Goal: Information Seeking & Learning: Compare options

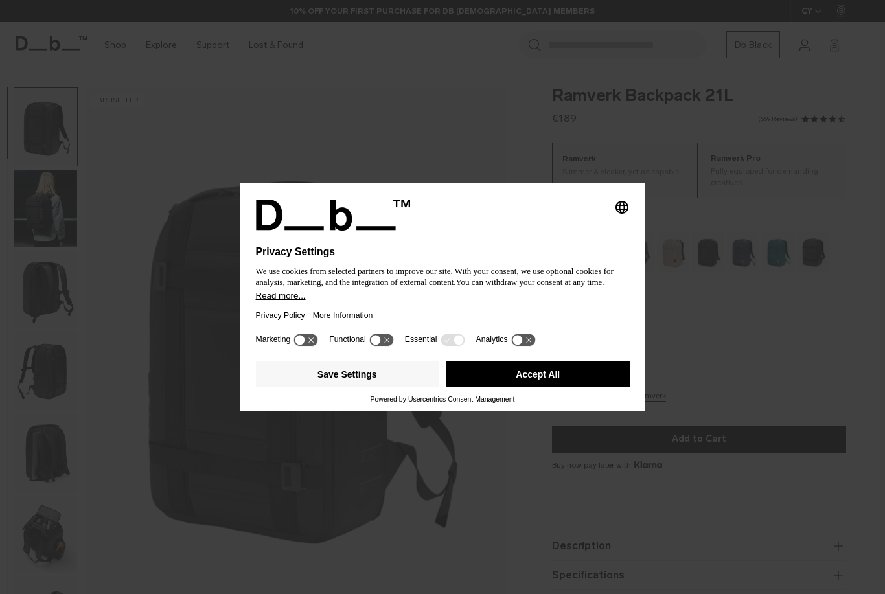
drag, startPoint x: 527, startPoint y: 383, endPoint x: 463, endPoint y: 328, distance: 84.5
click at [527, 383] on button "Accept All" at bounding box center [537, 374] width 183 height 26
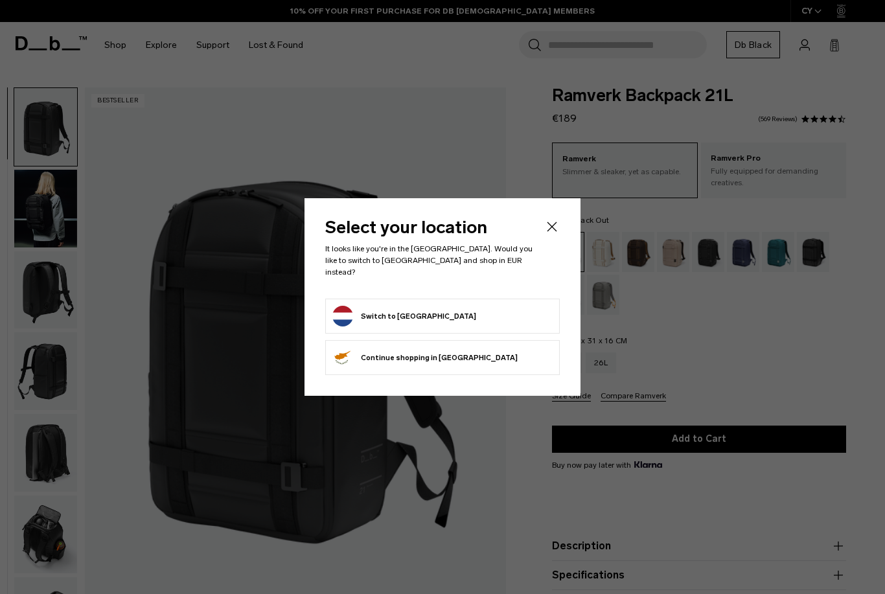
click at [420, 314] on button "Switch to Netherlands" at bounding box center [404, 316] width 144 height 21
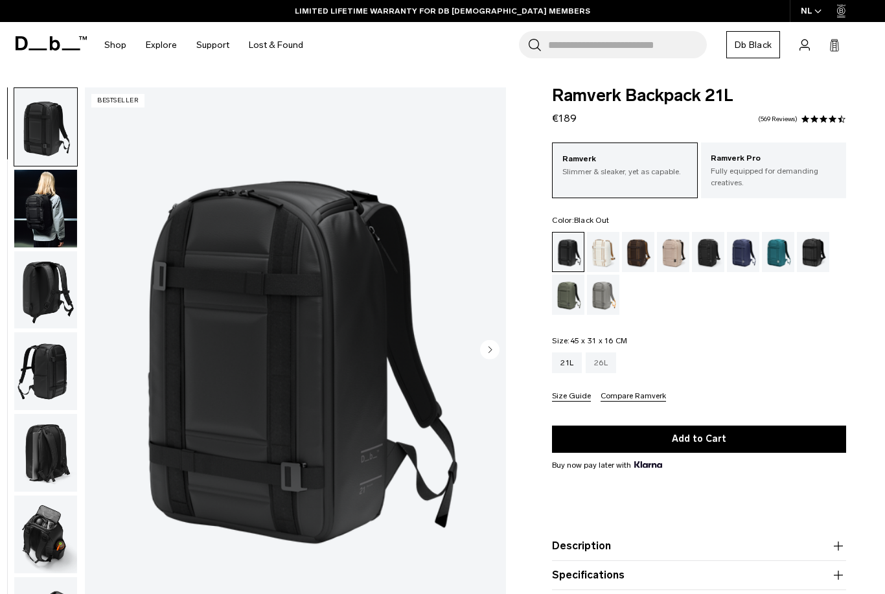
click at [607, 367] on div "26L" at bounding box center [601, 362] width 30 height 21
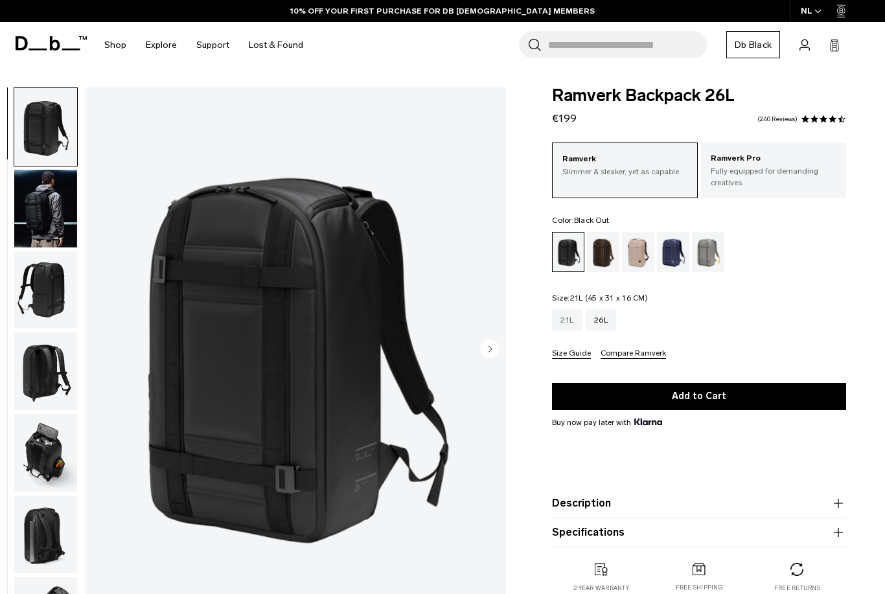
click at [567, 317] on div "21L" at bounding box center [567, 320] width 30 height 21
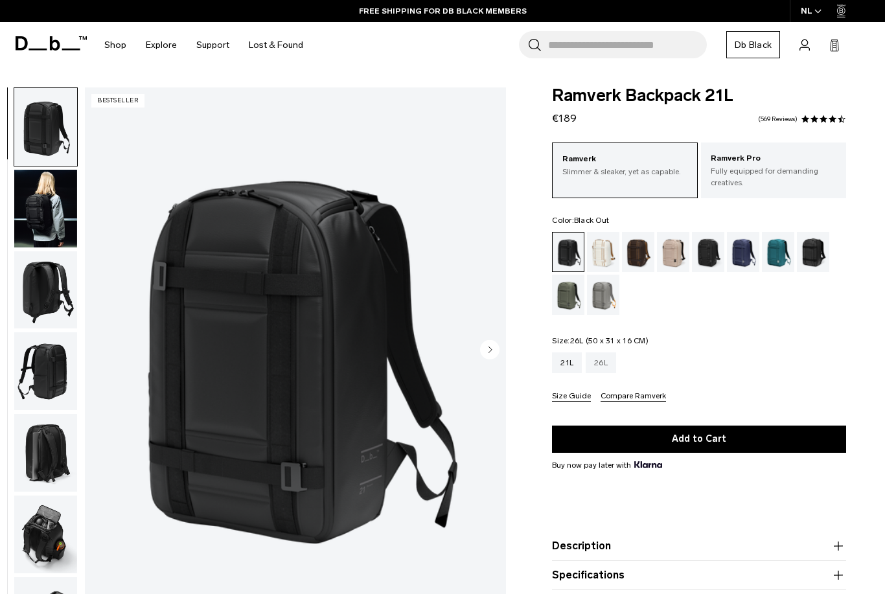
click at [608, 365] on div "26L" at bounding box center [601, 362] width 30 height 21
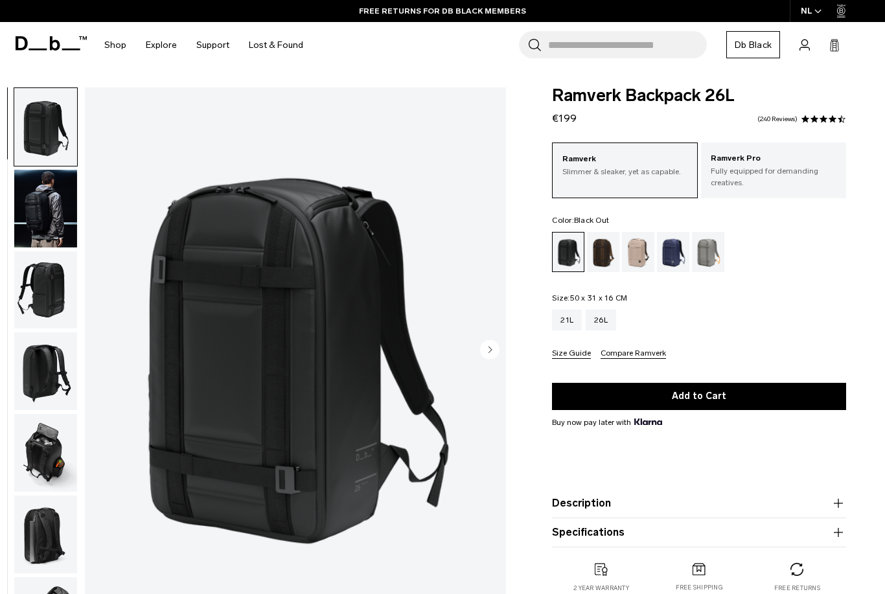
click at [681, 248] on div "Blue Hour" at bounding box center [673, 252] width 33 height 40
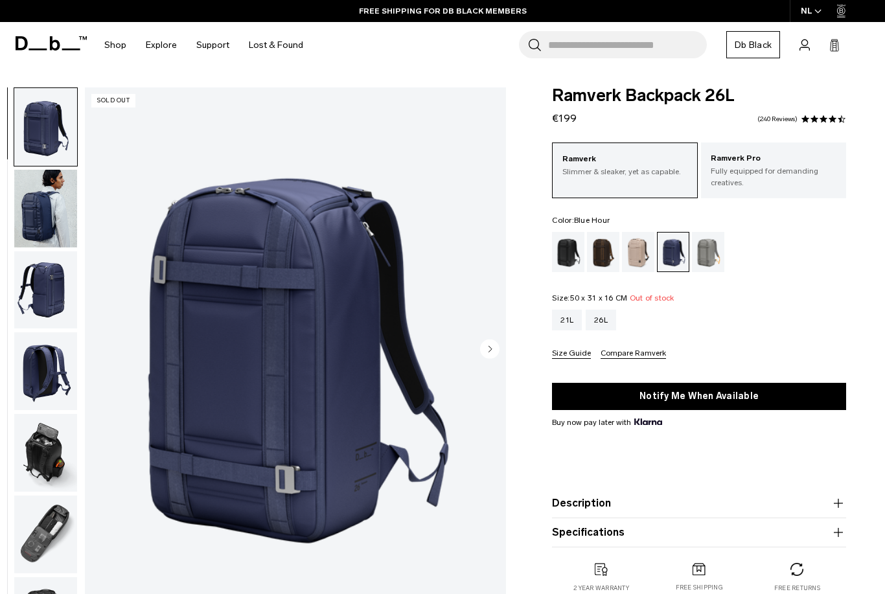
click at [52, 458] on img "button" at bounding box center [45, 453] width 63 height 78
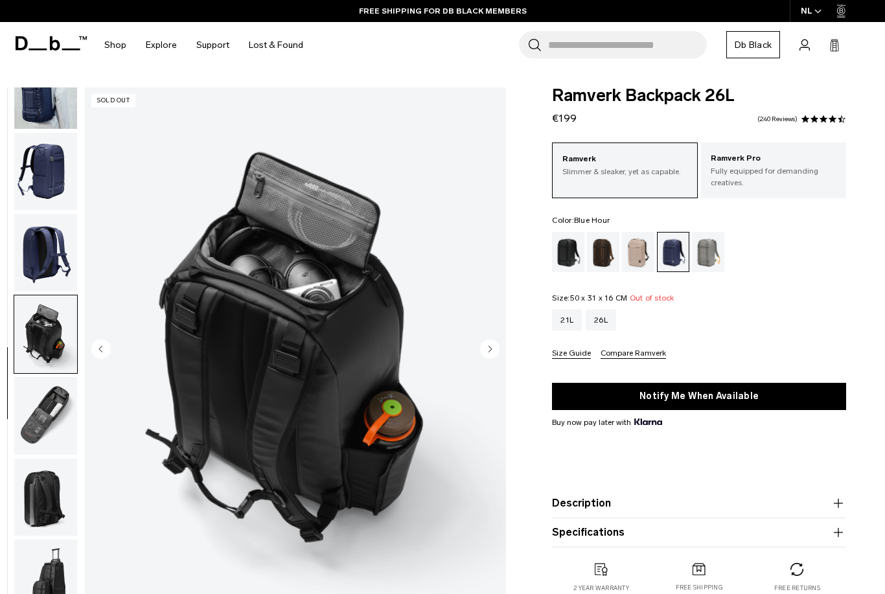
scroll to position [131, 0]
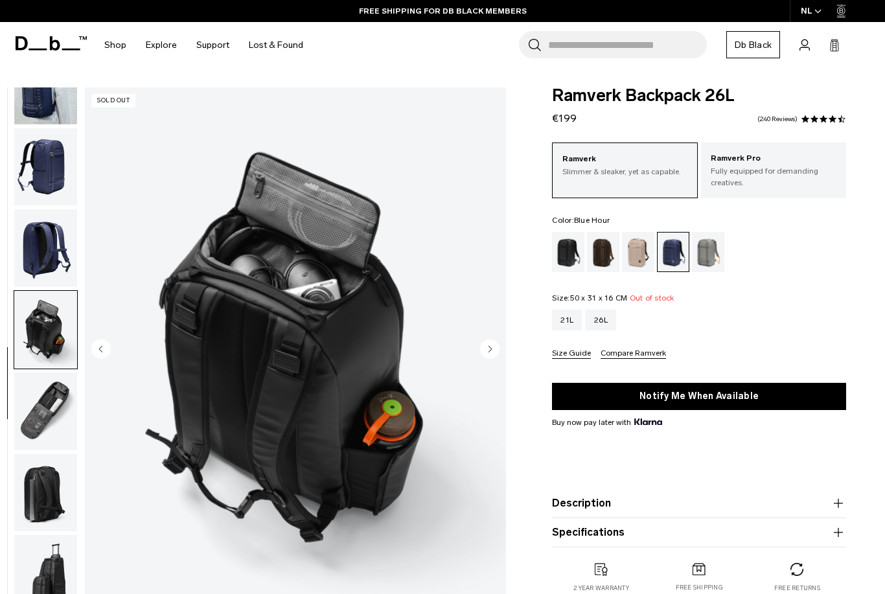
click at [40, 393] on img "button" at bounding box center [45, 411] width 63 height 78
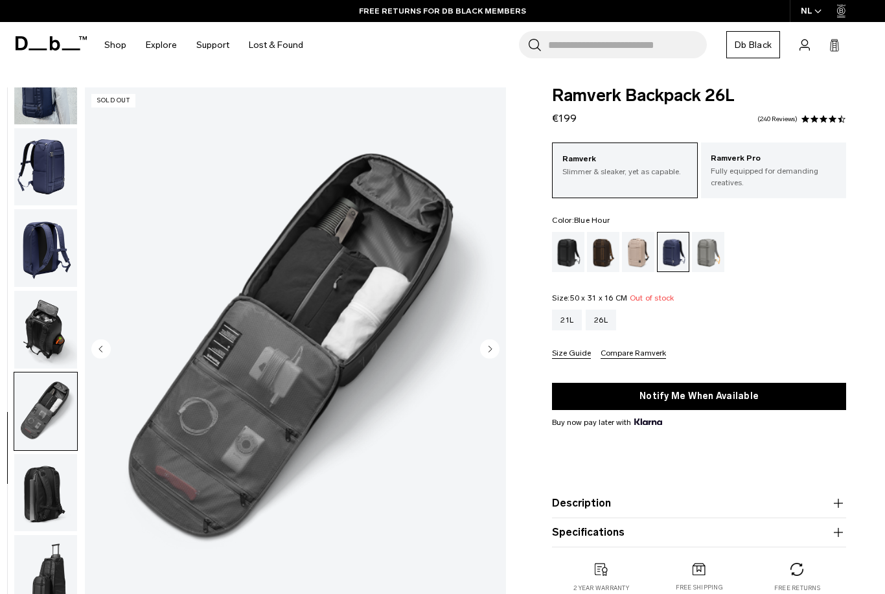
click at [52, 505] on img "button" at bounding box center [45, 493] width 63 height 78
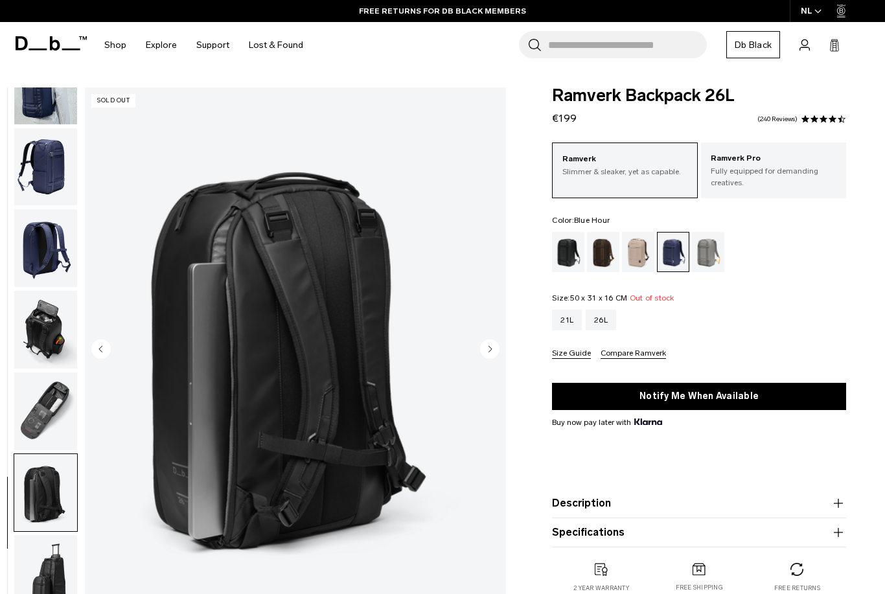
click at [46, 569] on img "button" at bounding box center [45, 574] width 63 height 78
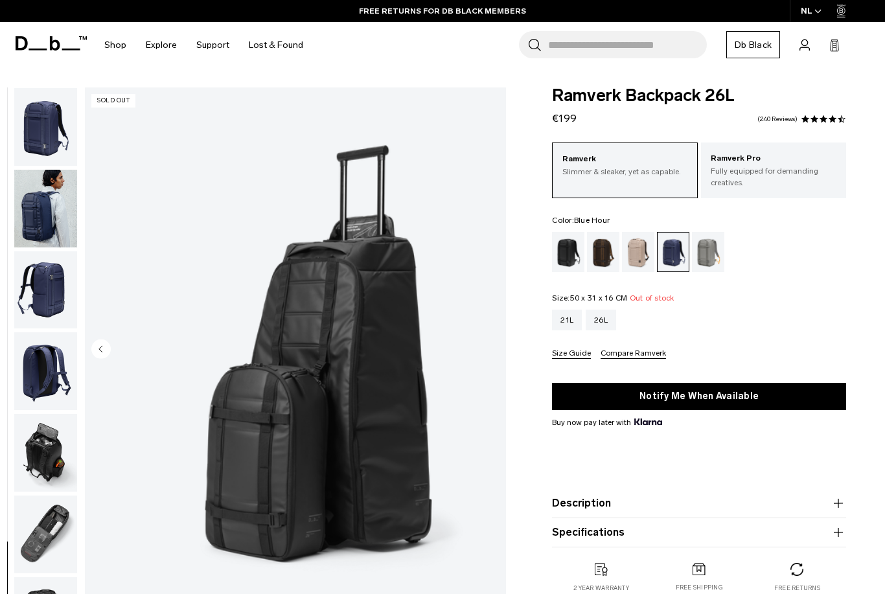
scroll to position [0, 0]
click at [45, 130] on img "button" at bounding box center [45, 127] width 63 height 78
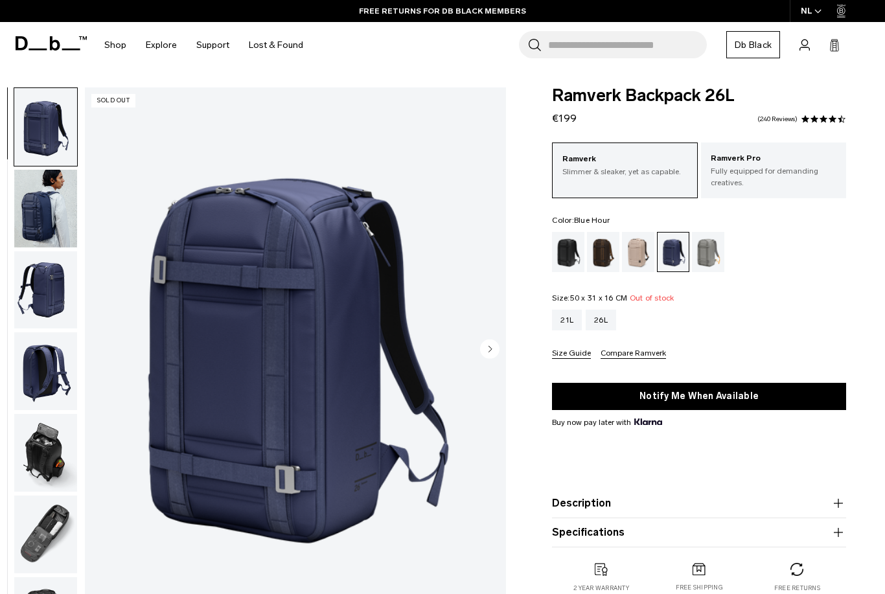
click at [16, 229] on img "button" at bounding box center [45, 209] width 63 height 78
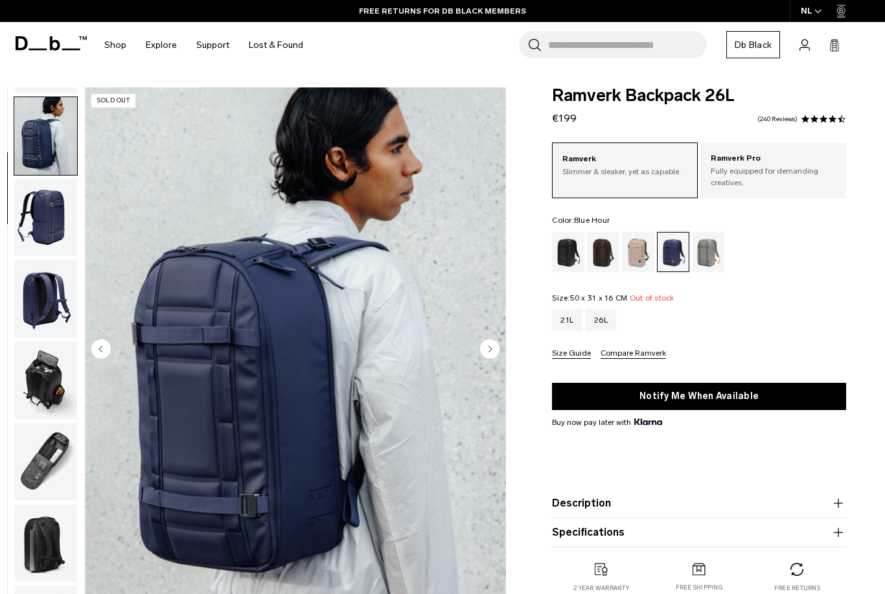
scroll to position [82, 0]
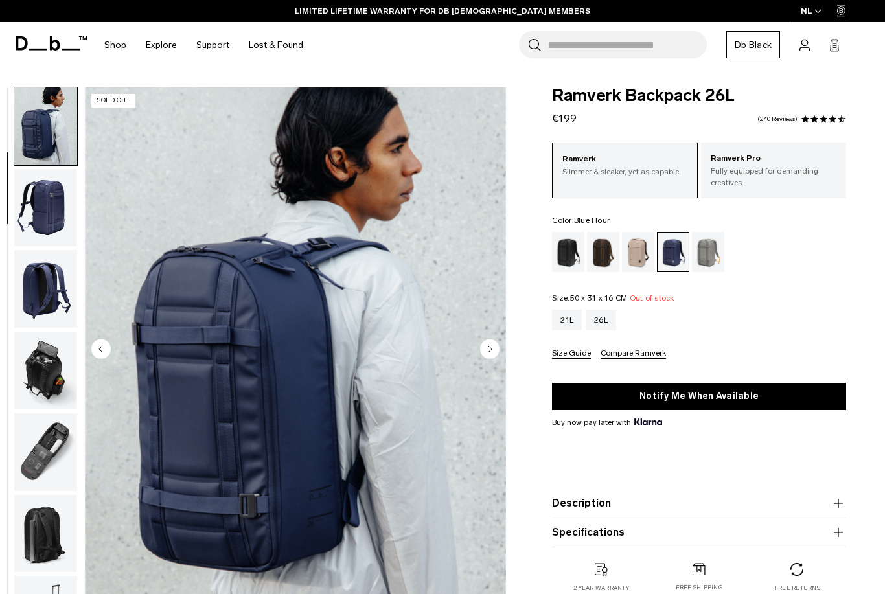
click at [62, 222] on img "button" at bounding box center [45, 208] width 63 height 78
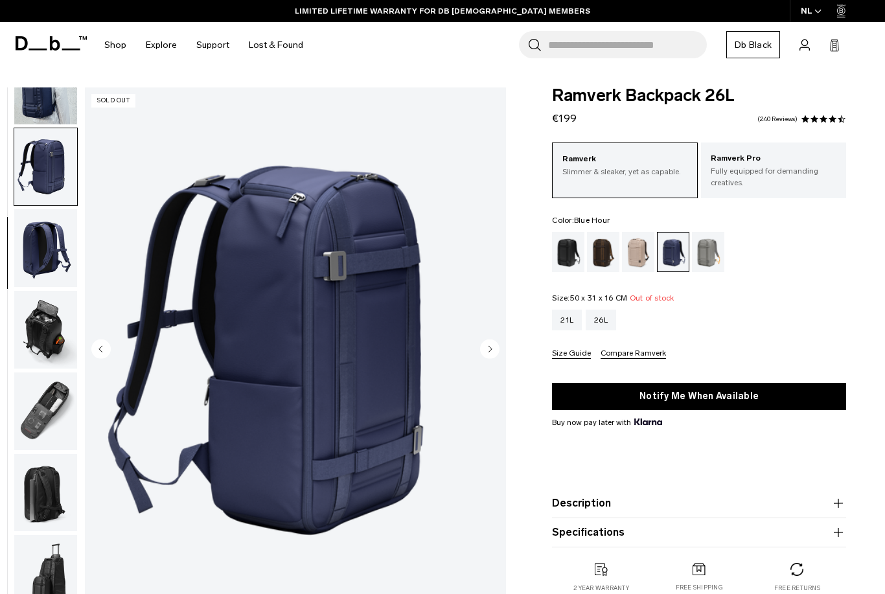
scroll to position [131, 0]
click at [40, 274] on img "button" at bounding box center [45, 248] width 63 height 78
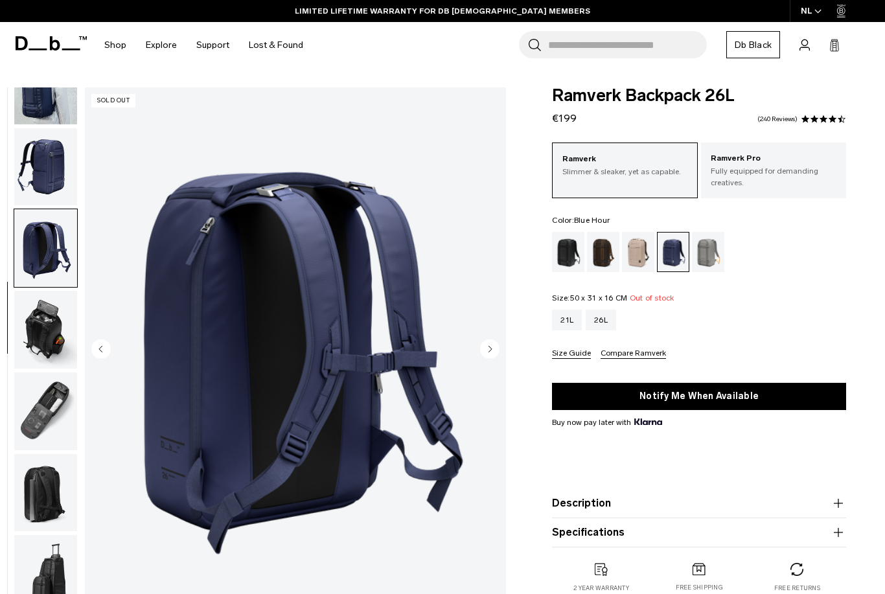
click at [38, 331] on img "button" at bounding box center [45, 330] width 63 height 78
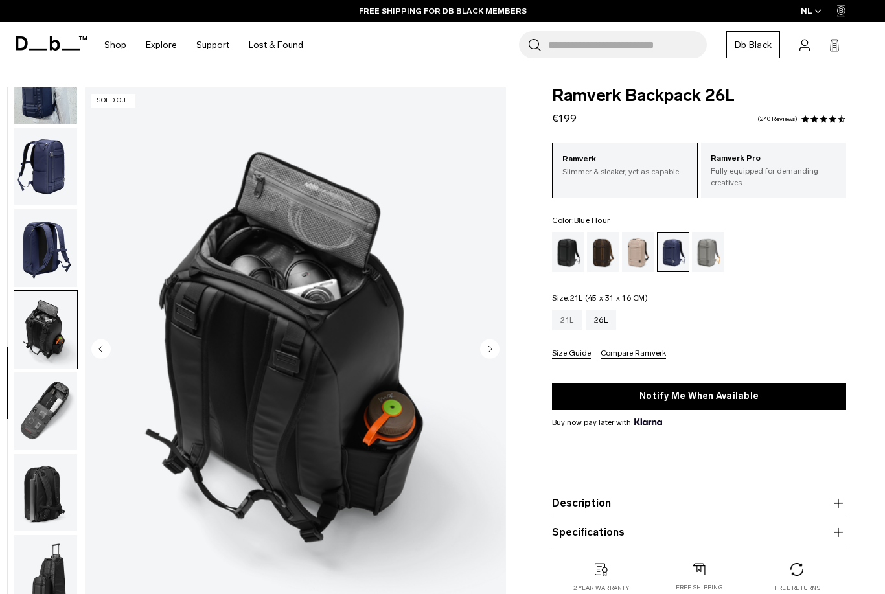
click at [563, 317] on div "21L" at bounding box center [567, 320] width 30 height 21
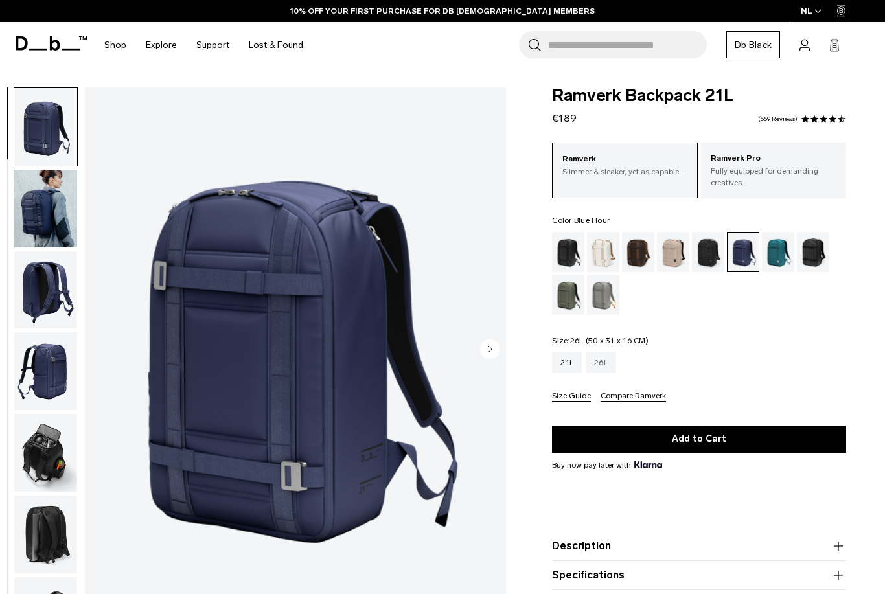
click at [616, 354] on div "26L" at bounding box center [601, 362] width 30 height 21
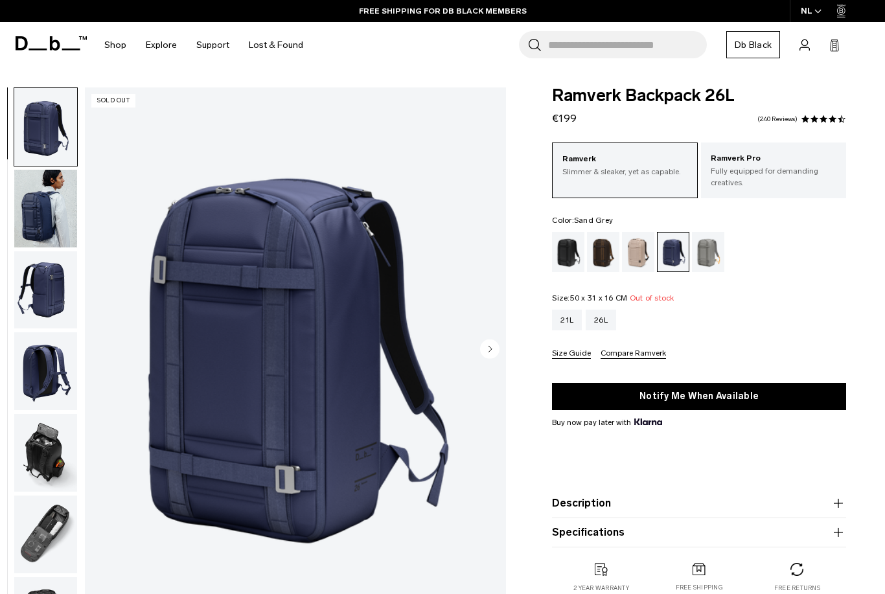
click at [702, 256] on div "Sand Grey" at bounding box center [708, 252] width 33 height 40
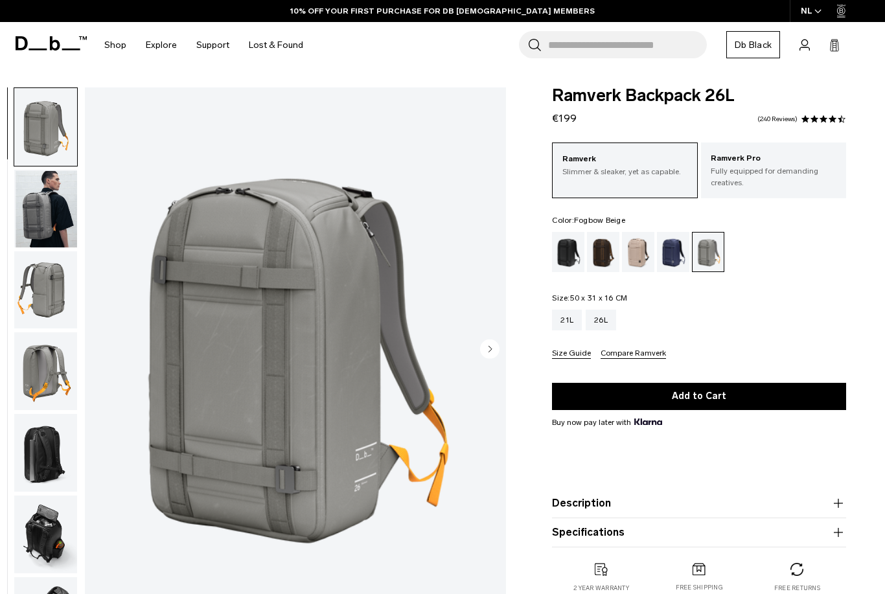
click at [635, 251] on div "Fogbow Beige" at bounding box center [638, 252] width 33 height 40
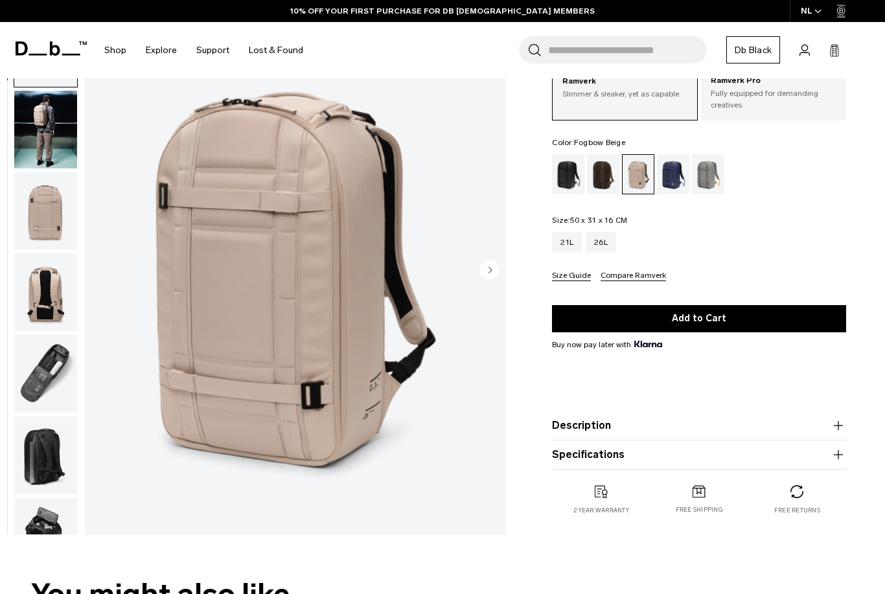
scroll to position [76, 0]
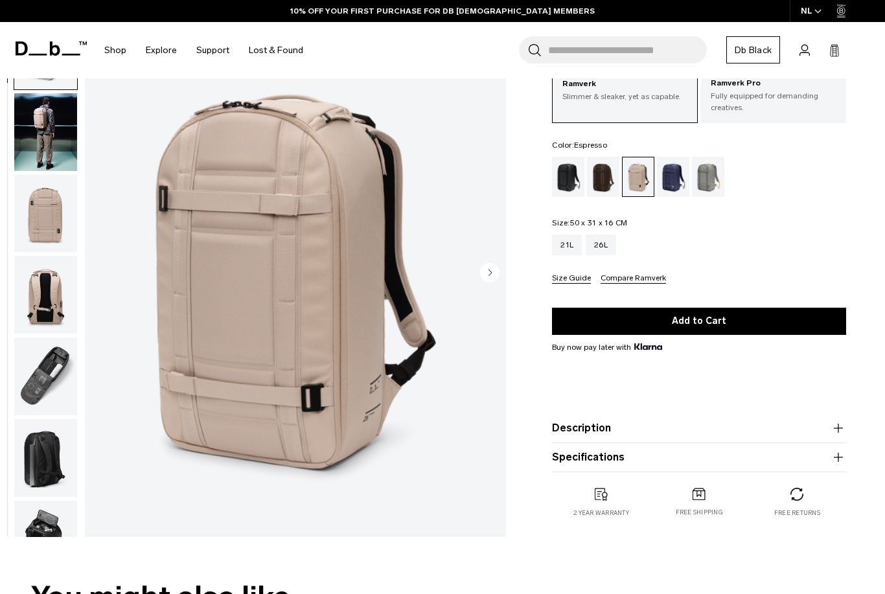
click at [592, 180] on div "Espresso" at bounding box center [603, 177] width 33 height 40
click at [603, 178] on div "Espresso" at bounding box center [603, 177] width 33 height 40
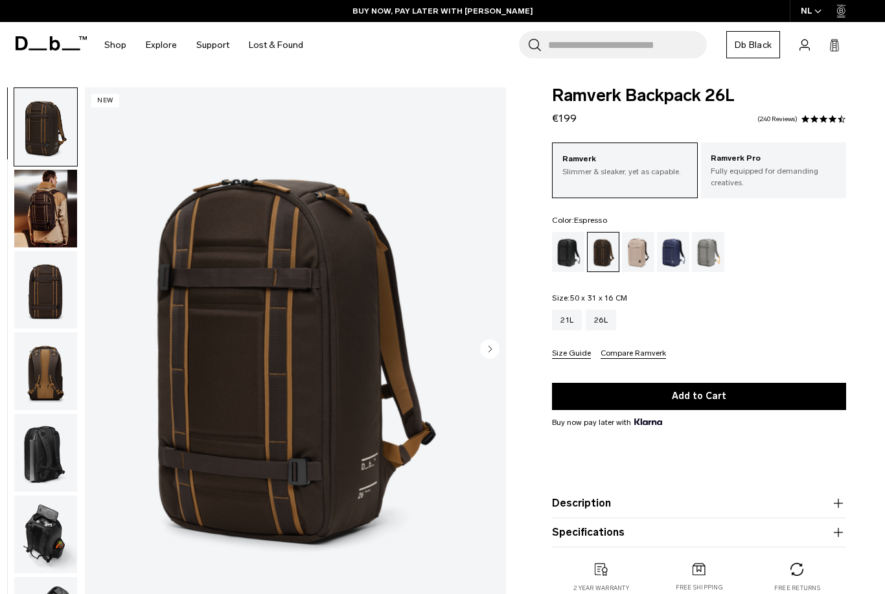
click at [709, 251] on div "Sand Grey" at bounding box center [708, 252] width 33 height 40
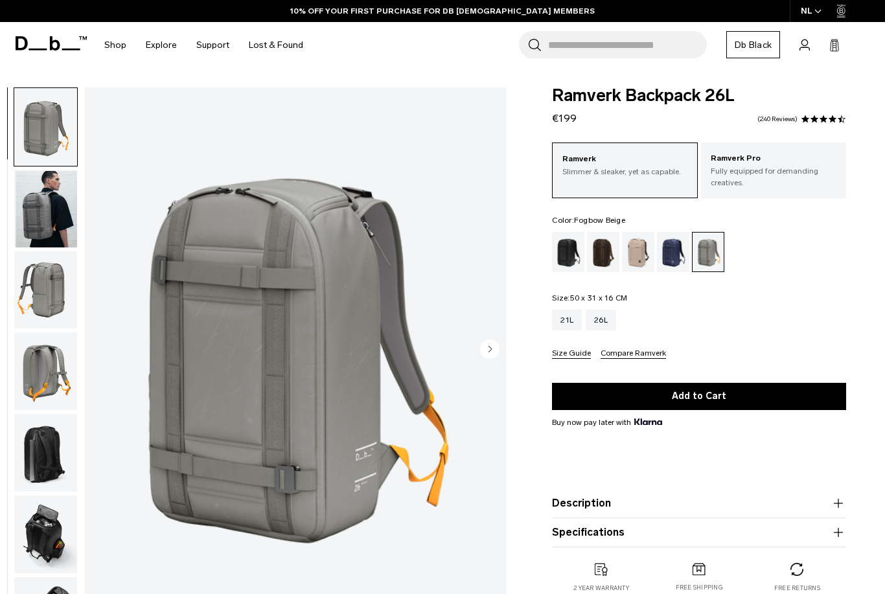
click at [637, 251] on div "Fogbow Beige" at bounding box center [638, 252] width 33 height 40
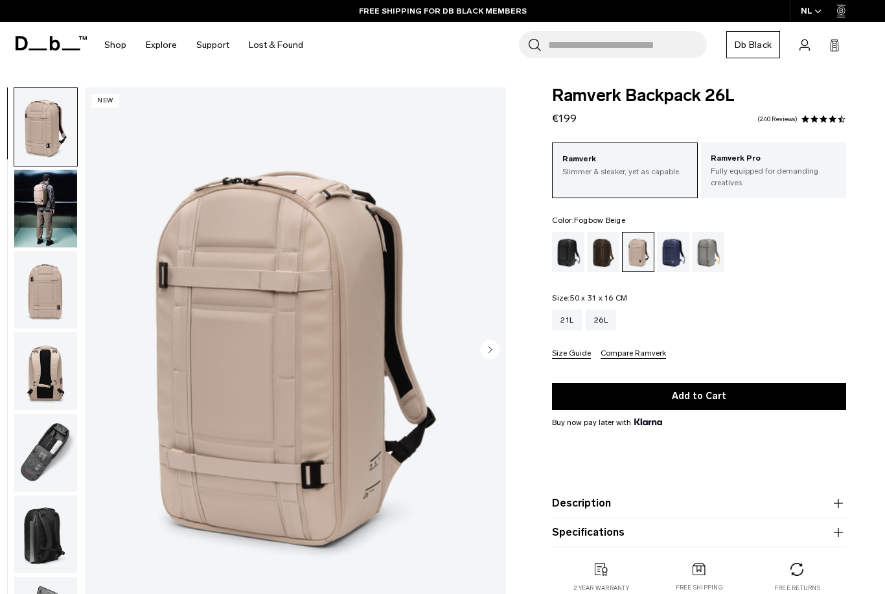
click at [608, 251] on div "Espresso" at bounding box center [603, 252] width 33 height 40
click at [558, 253] on div "Black Out" at bounding box center [568, 252] width 33 height 40
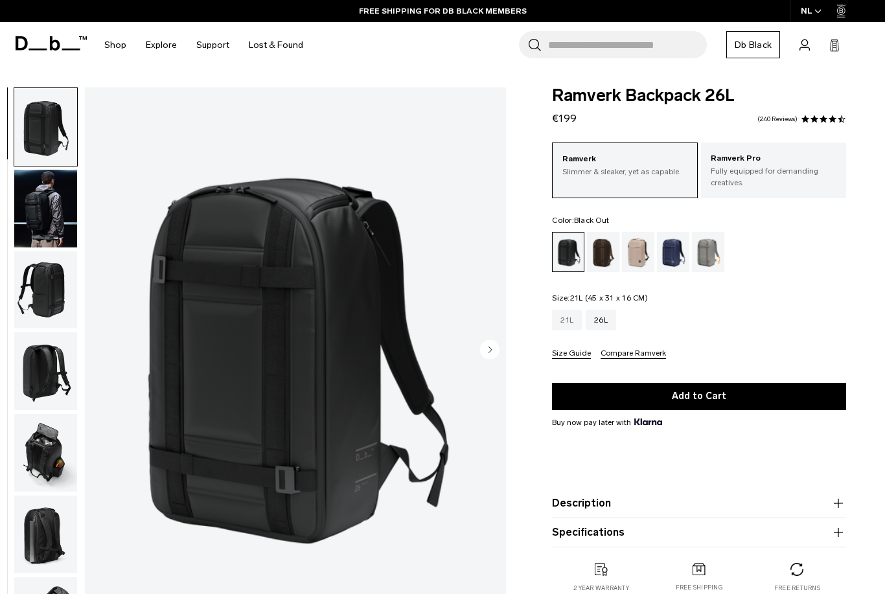
click at [565, 324] on div "21L" at bounding box center [567, 320] width 30 height 21
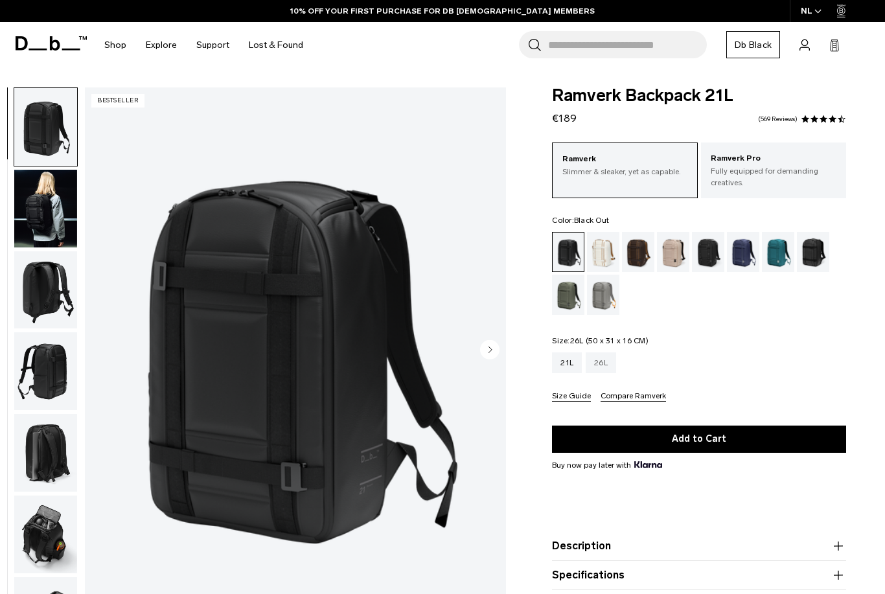
click at [606, 366] on div "26L" at bounding box center [601, 362] width 30 height 21
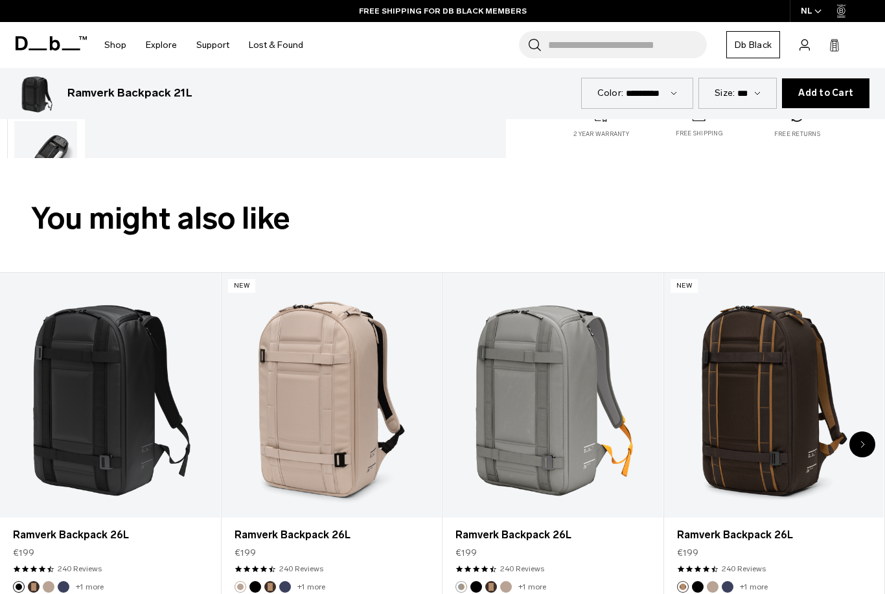
scroll to position [494, 0]
